Goal: Transaction & Acquisition: Purchase product/service

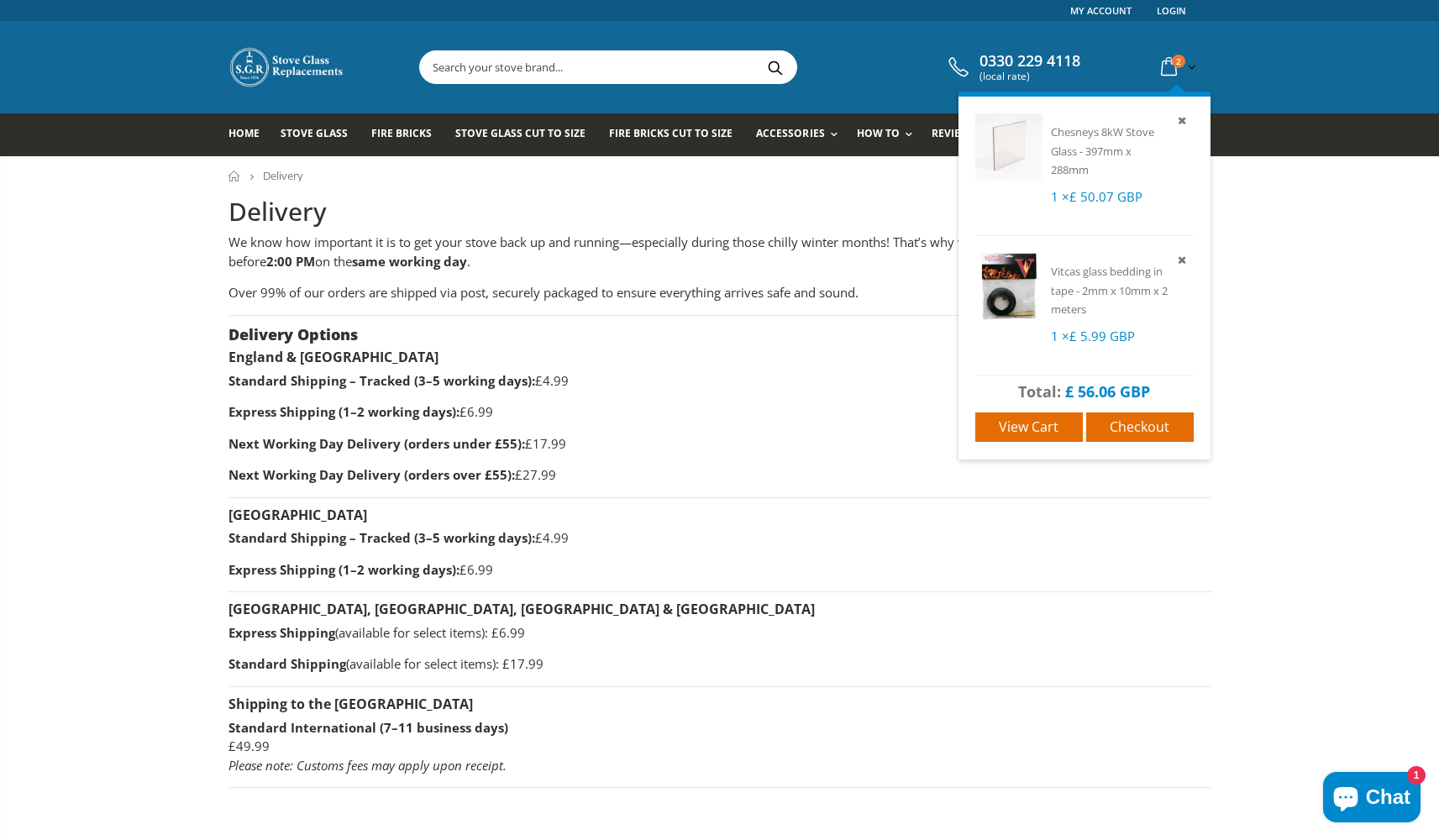
click at [1170, 64] on icon at bounding box center [1169, 67] width 30 height 31
click at [1148, 425] on span "Checkout" at bounding box center [1139, 426] width 59 height 19
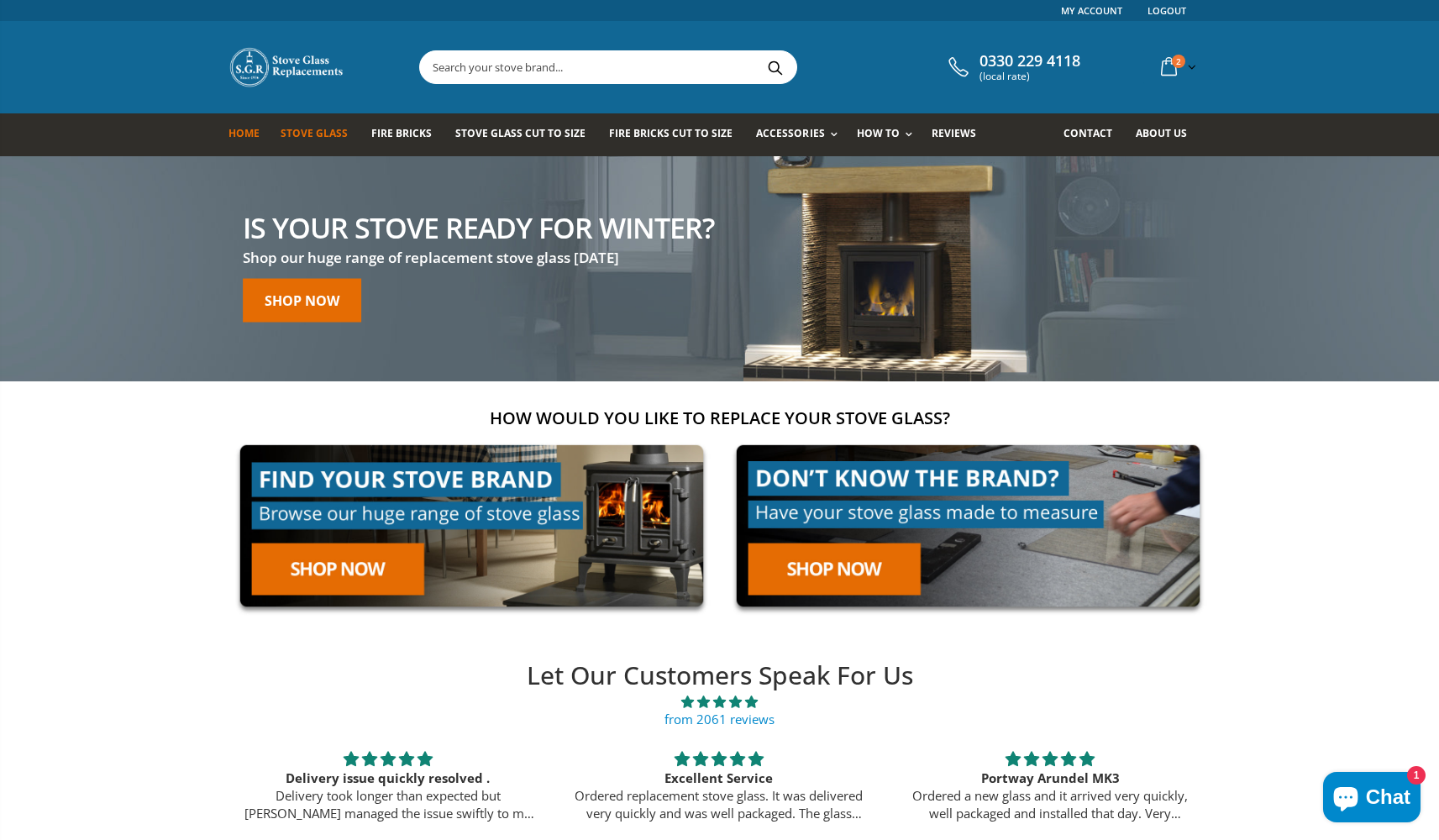
click at [327, 132] on span "Stove Glass" at bounding box center [313, 132] width 67 height 14
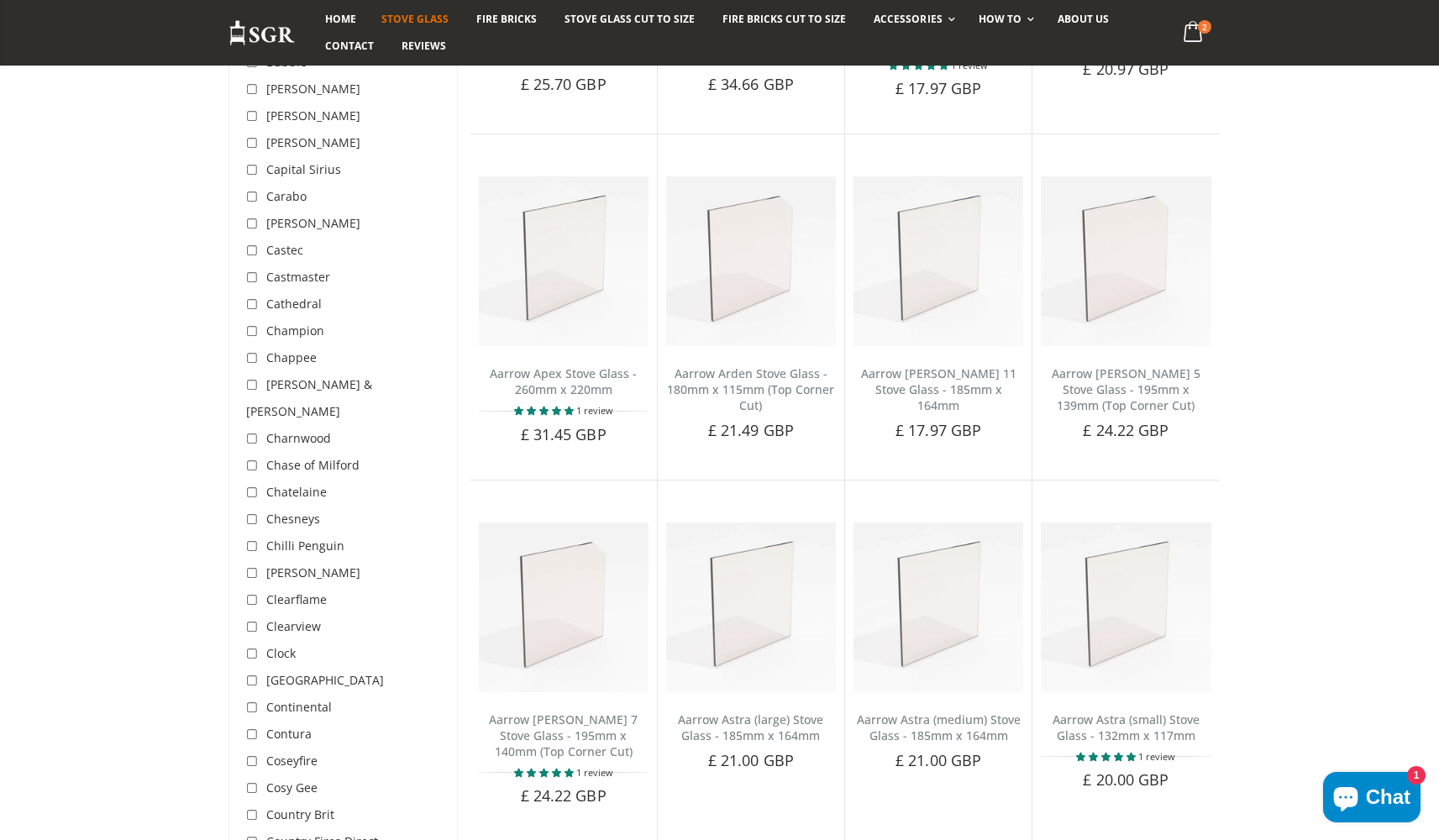
scroll to position [927, 0]
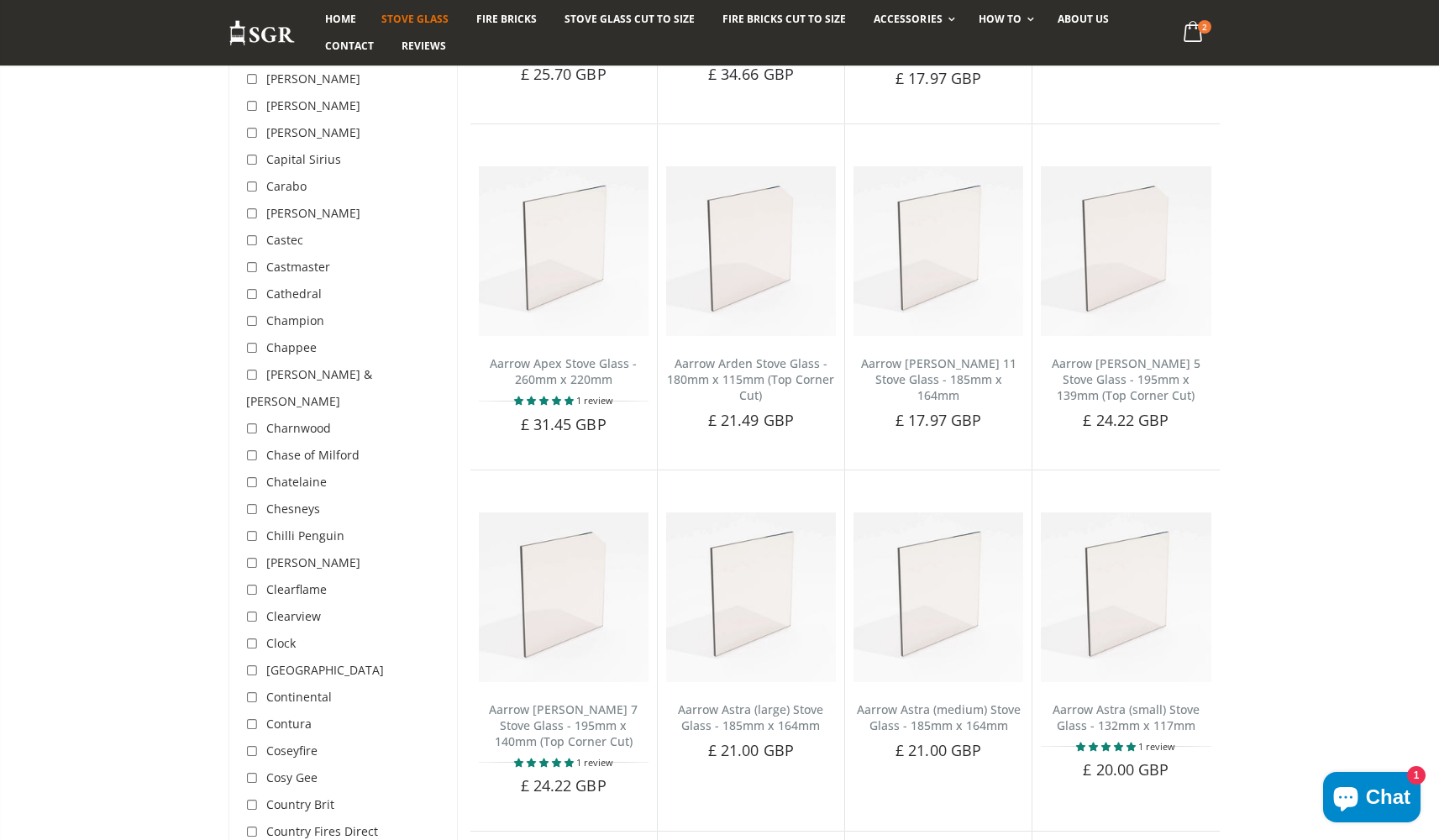
click at [256, 501] on input "checkbox" at bounding box center [255, 510] width 17 height 17
checkbox input "true"
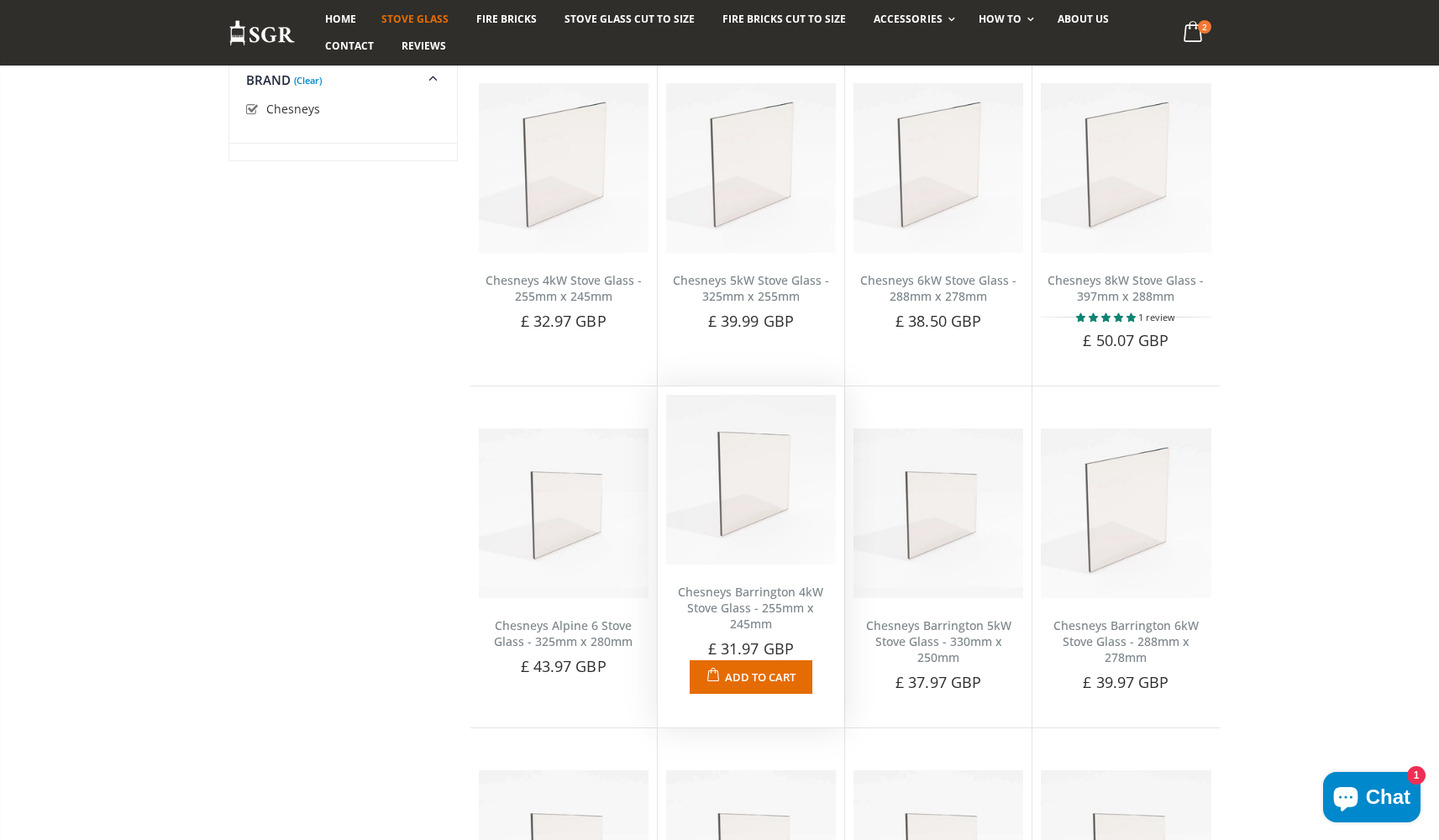
scroll to position [308, 0]
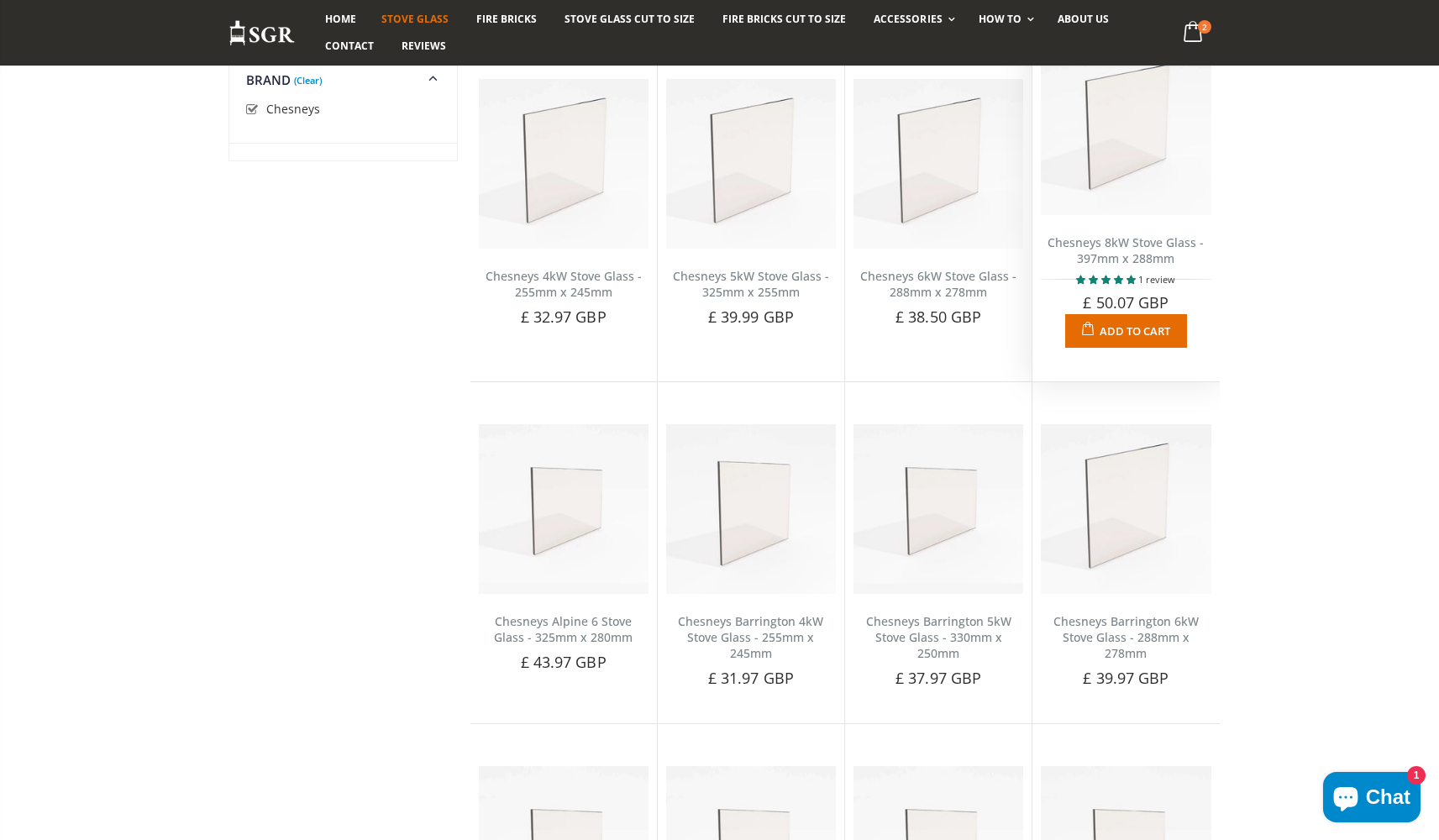
click at [1115, 150] on img at bounding box center [1126, 130] width 170 height 170
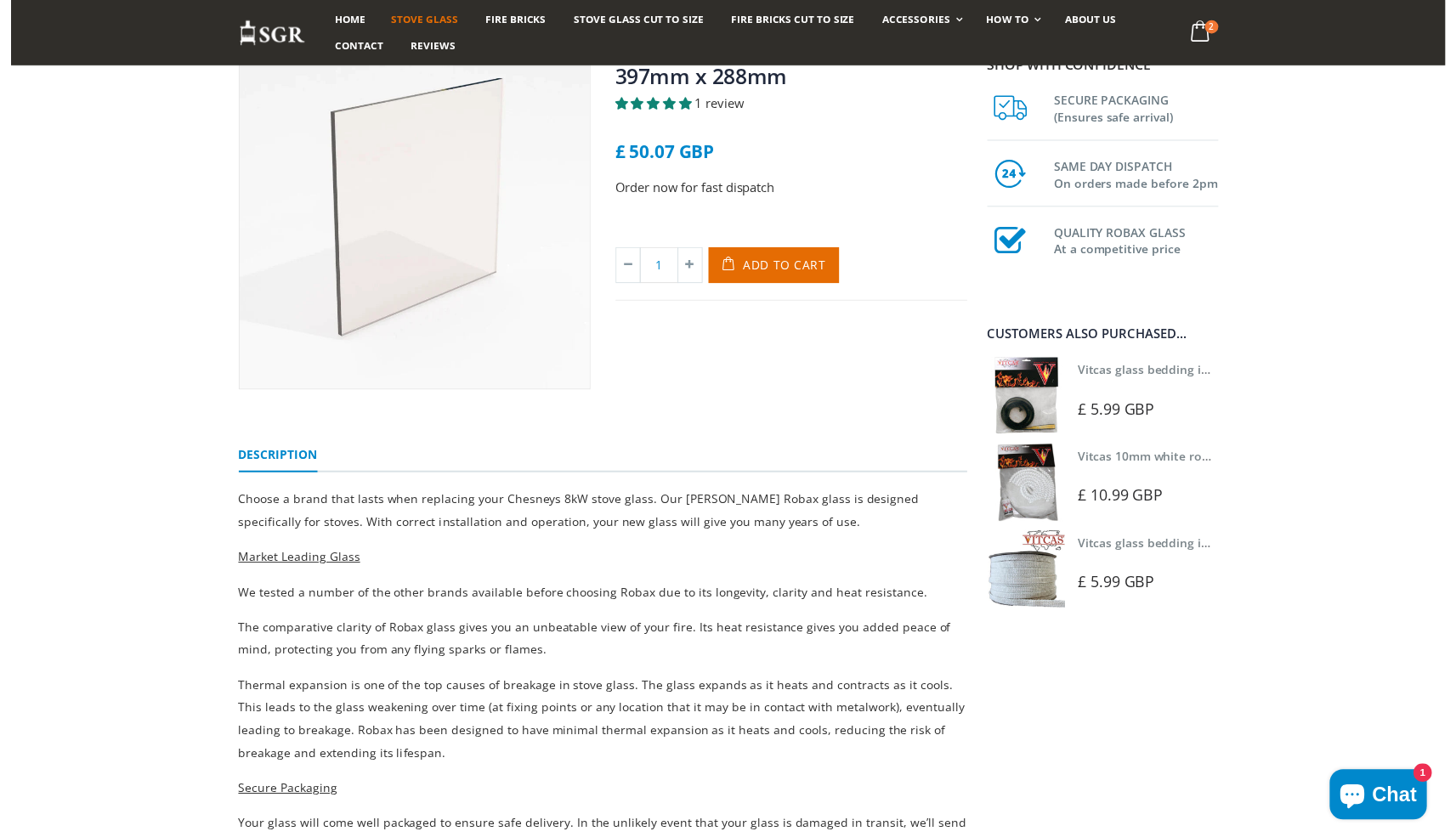
scroll to position [135, 0]
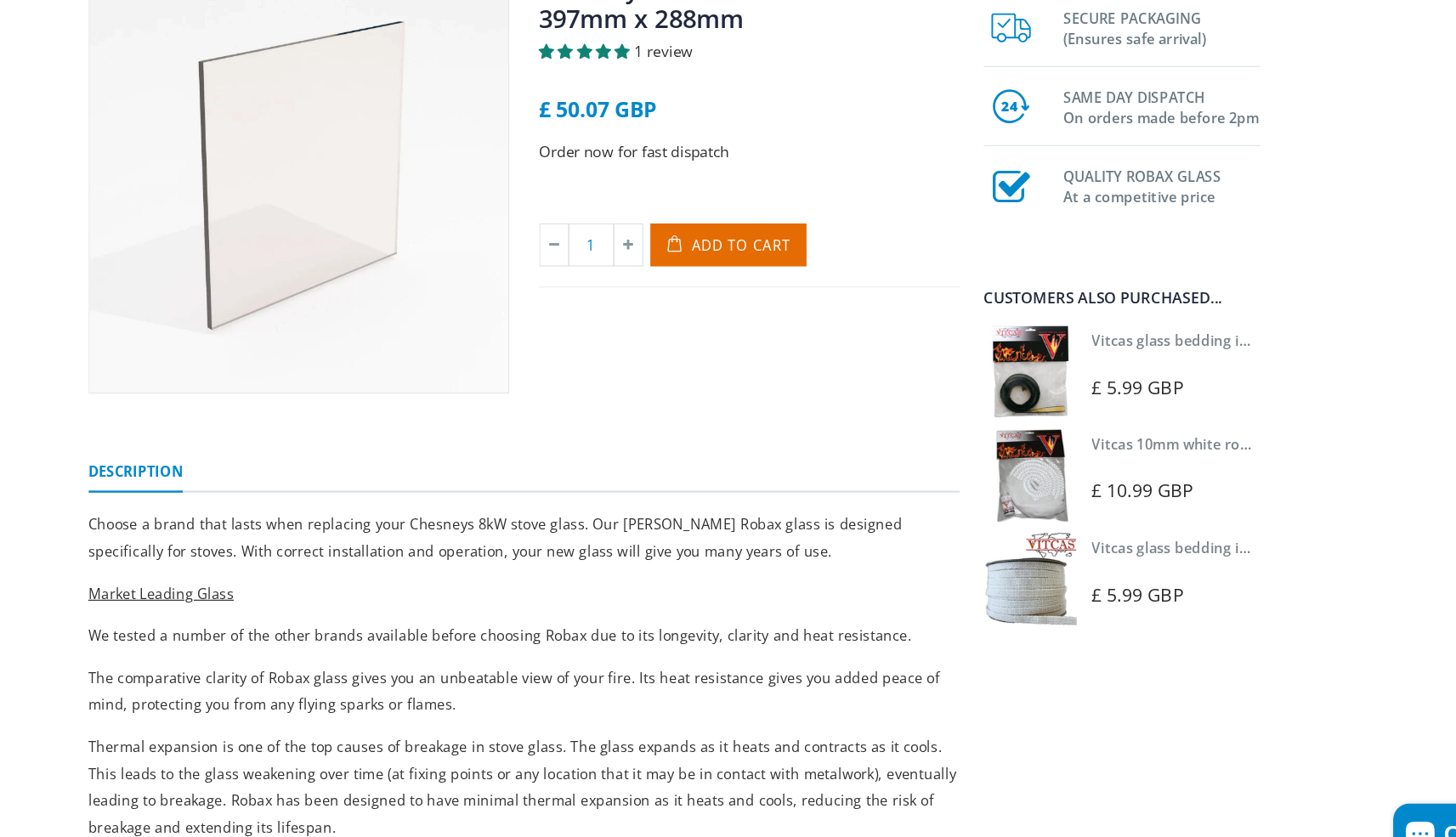
click at [1083, 543] on link "Vitcas glass bedding in tape - 2mm x 15mm x 2 meters (White)" at bounding box center [1263, 551] width 361 height 16
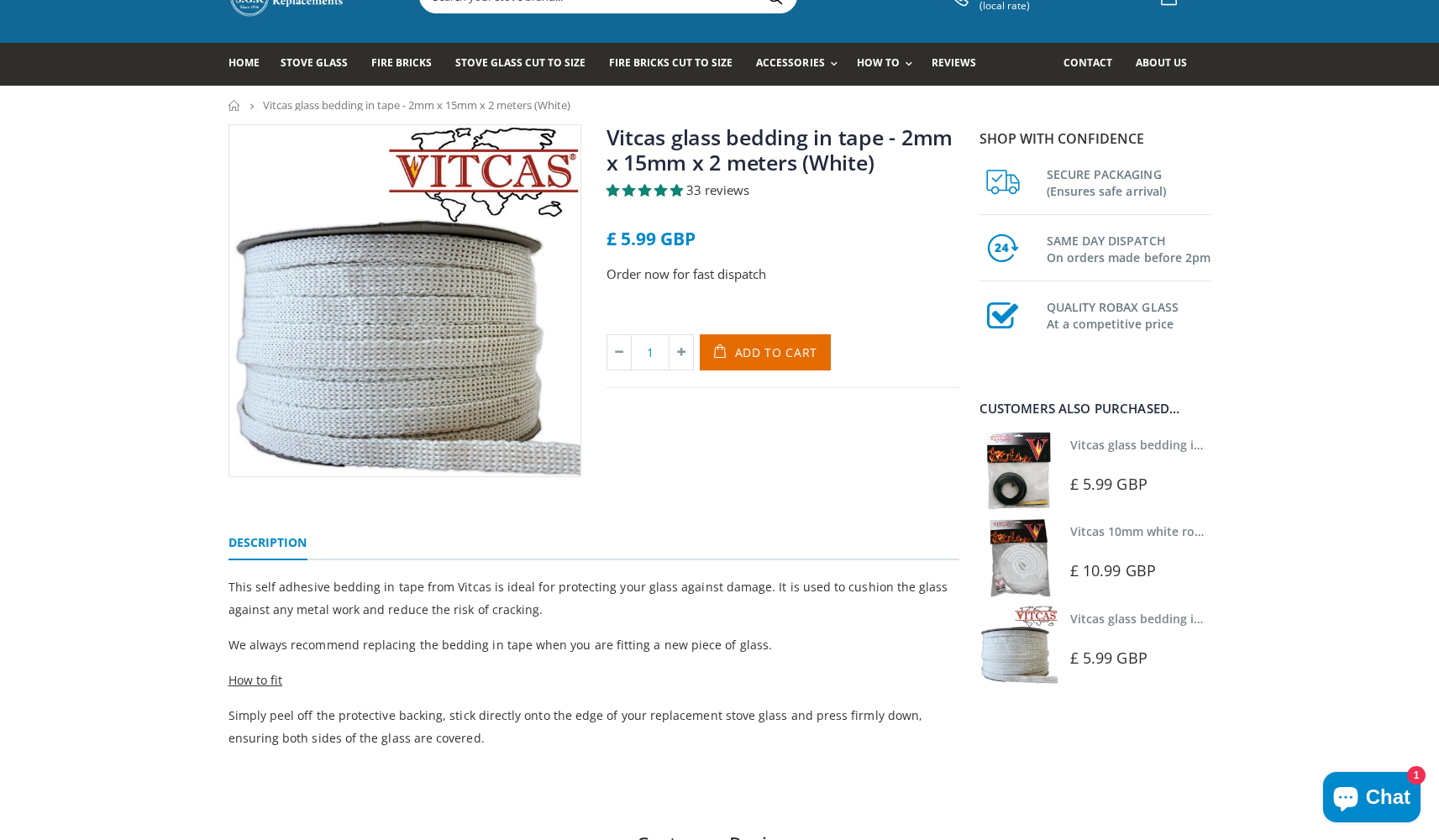
scroll to position [70, 0]
click at [1104, 441] on link "Vitcas glass bedding in tape - 2mm x 10mm x 2 meters" at bounding box center [1227, 444] width 313 height 16
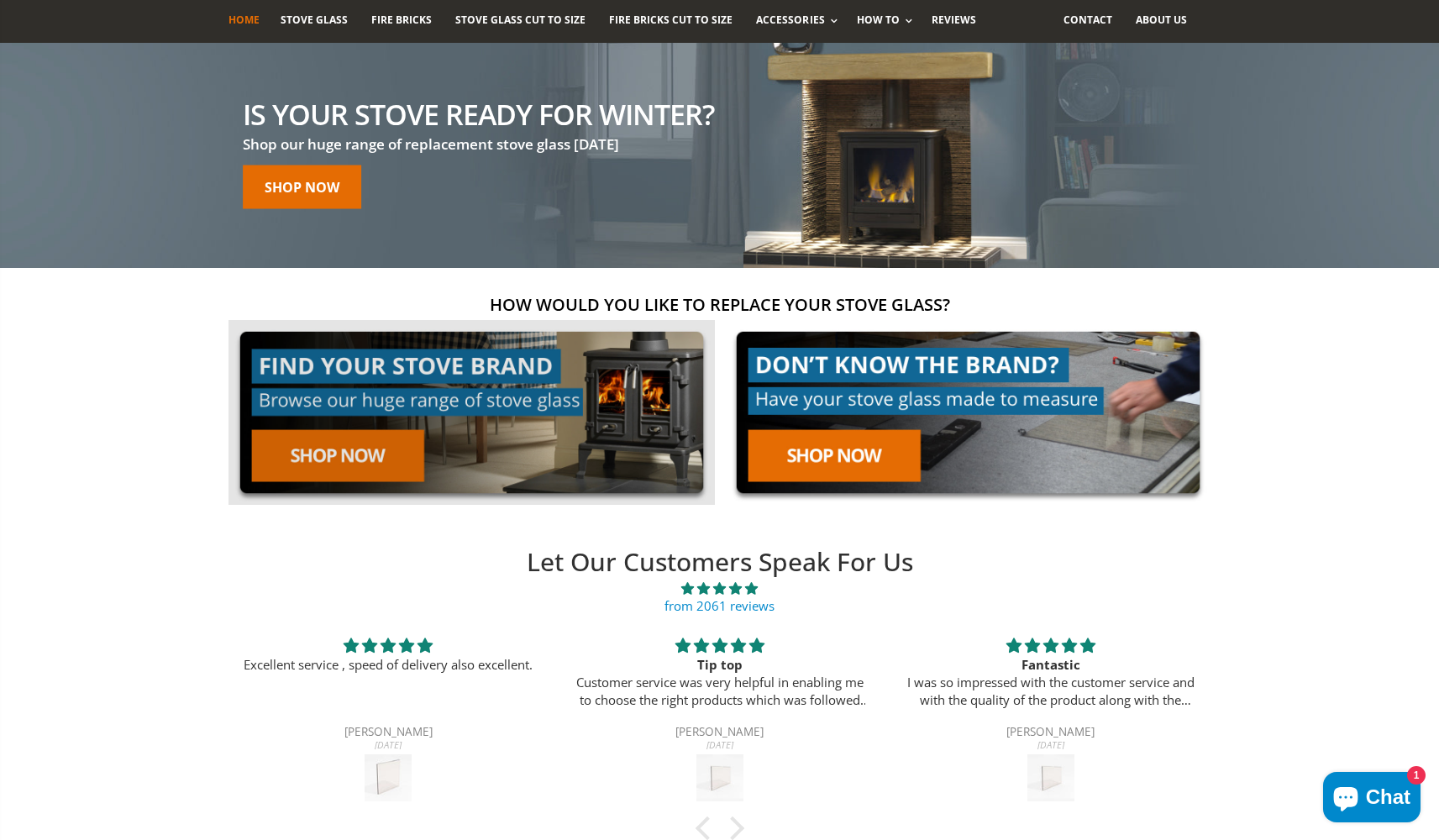
scroll to position [114, 0]
